Goal: Information Seeking & Learning: Understand process/instructions

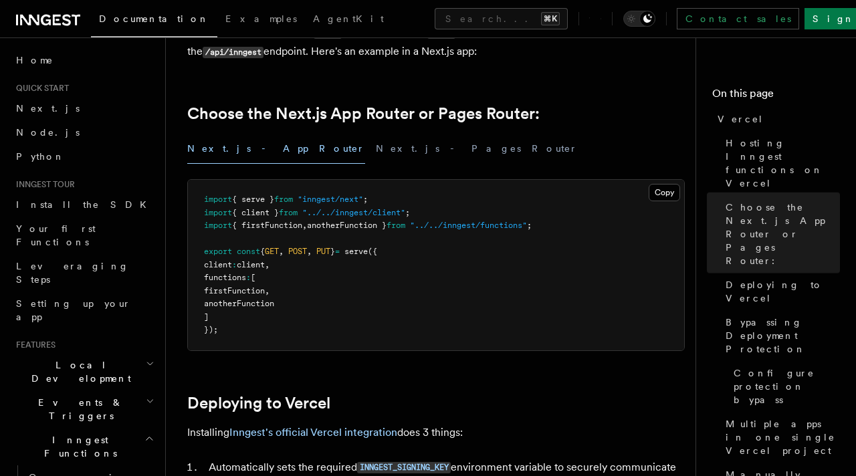
scroll to position [128, 0]
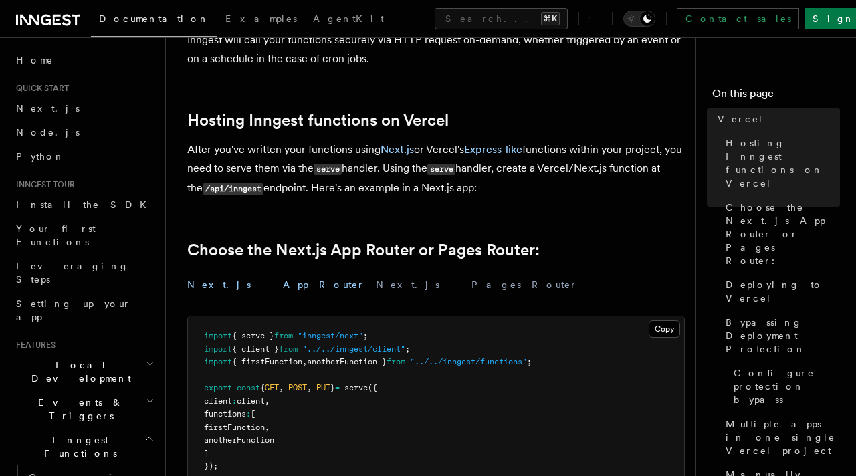
scroll to position [317, 0]
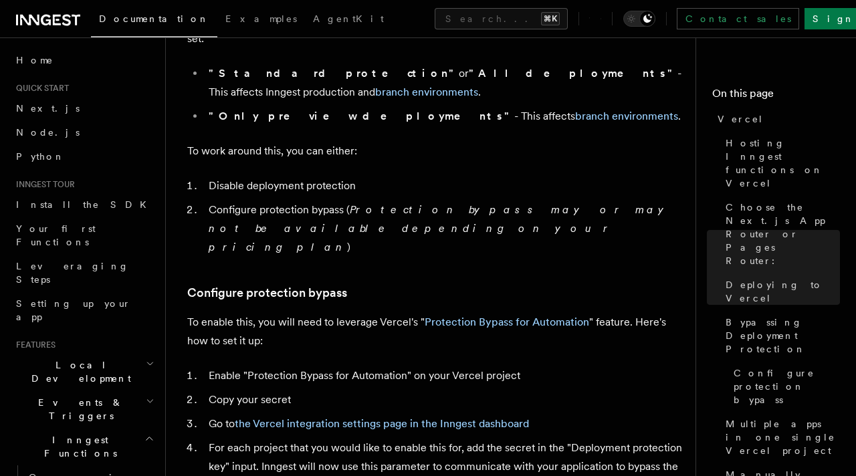
scroll to position [1110, 0]
